Goal: Check status: Check status

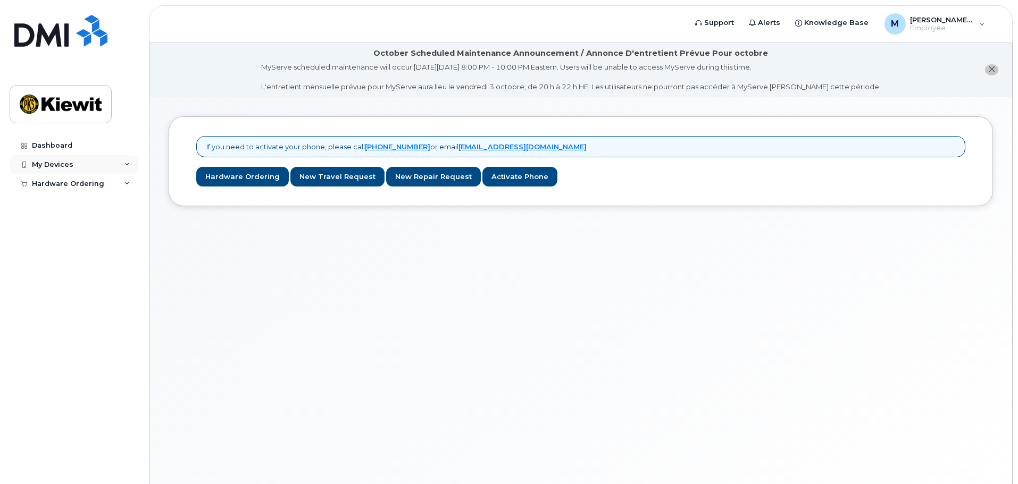
click at [123, 161] on div "My Devices" at bounding box center [74, 164] width 129 height 19
click at [118, 204] on div "Hardware Ordering" at bounding box center [74, 204] width 129 height 19
click at [720, 17] on link "Support" at bounding box center [714, 22] width 54 height 21
click at [980, 33] on div "M Matthew.Park Employee" at bounding box center [934, 23] width 115 height 21
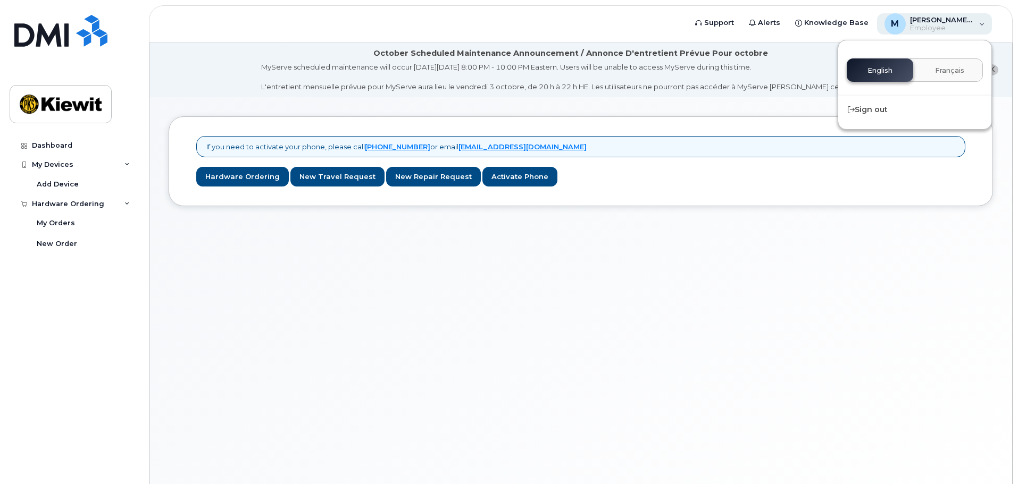
click at [980, 33] on div "M Matthew.Park Employee" at bounding box center [934, 23] width 115 height 21
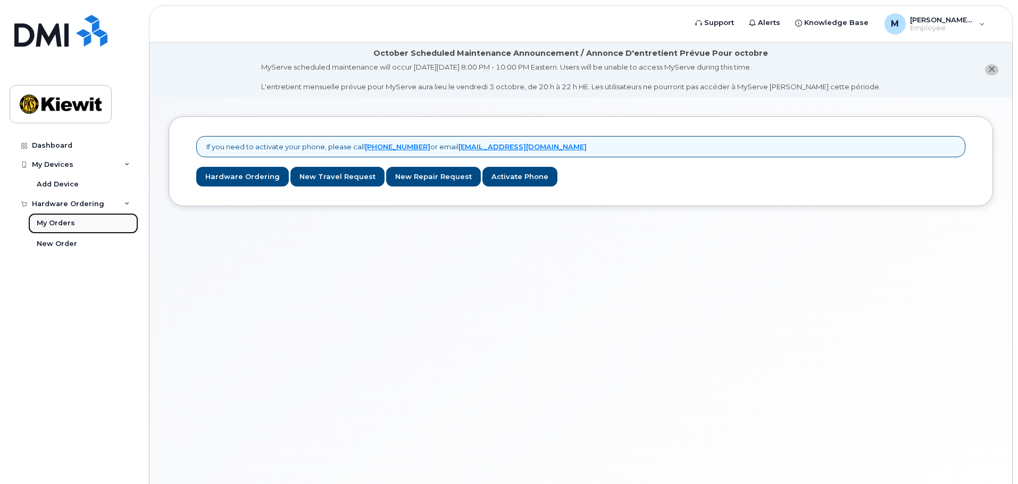
click at [80, 220] on link "My Orders" at bounding box center [83, 223] width 110 height 20
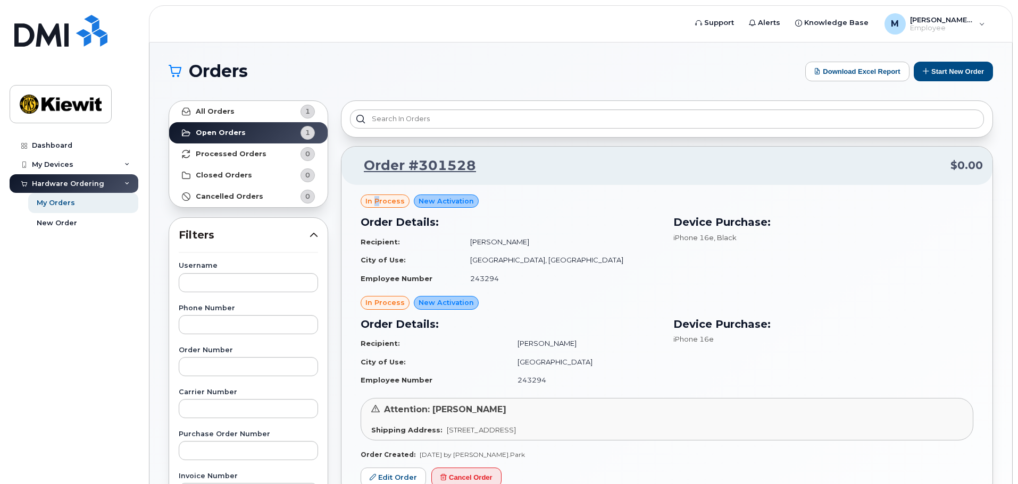
drag, startPoint x: 374, startPoint y: 196, endPoint x: 404, endPoint y: 171, distance: 39.2
click at [379, 202] on span "in process" at bounding box center [384, 201] width 39 height 10
click at [416, 164] on link "Order #301528" at bounding box center [413, 165] width 125 height 19
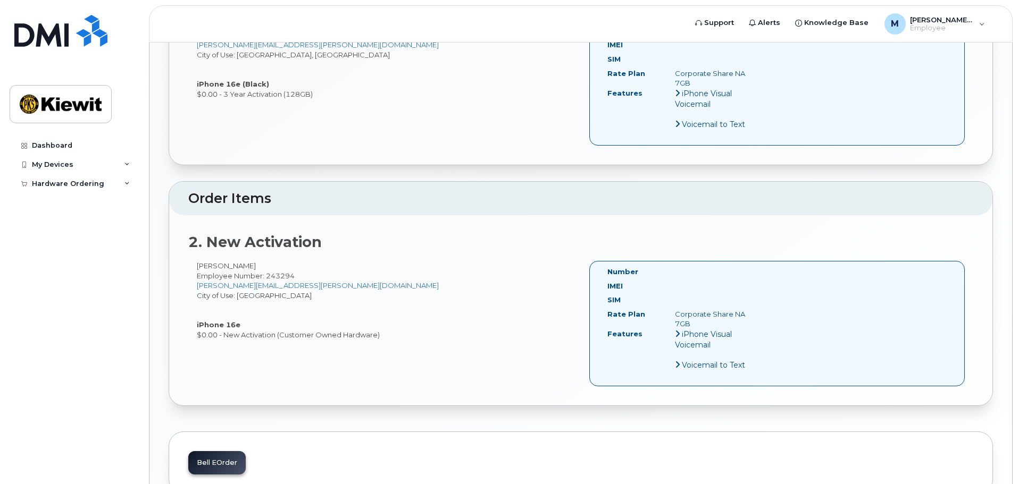
scroll to position [509, 0]
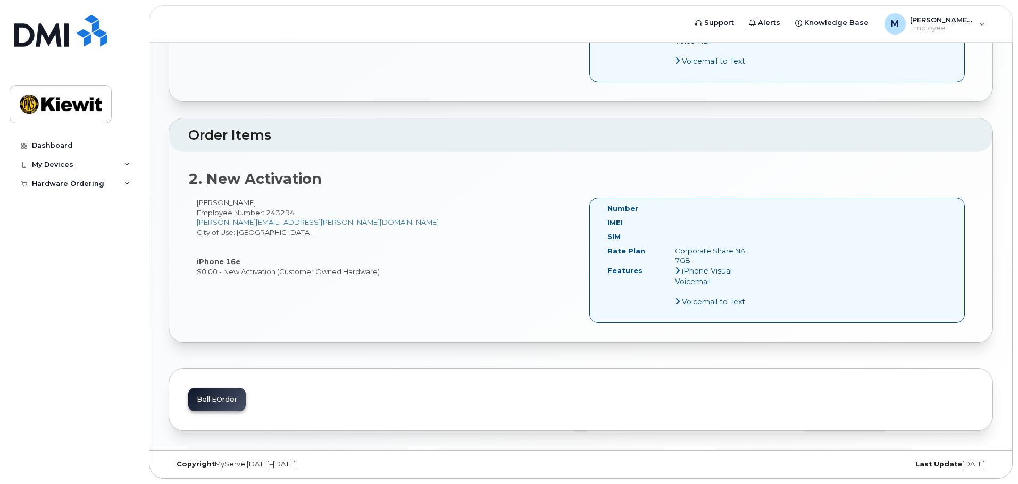
click at [222, 399] on div "Bell eOrder" at bounding box center [216, 399] width 57 height 23
click at [202, 397] on div "Bell eOrder" at bounding box center [216, 399] width 57 height 23
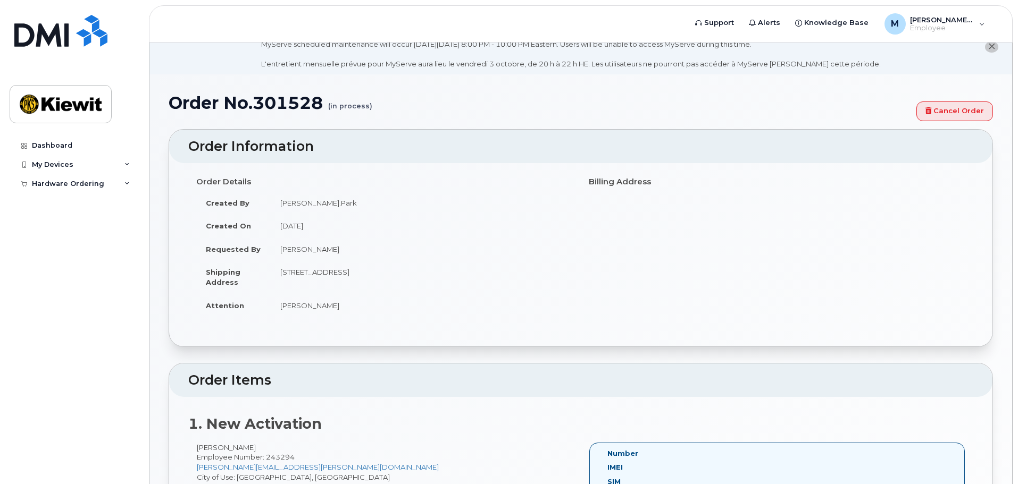
scroll to position [0, 0]
